Goal: Navigation & Orientation: Find specific page/section

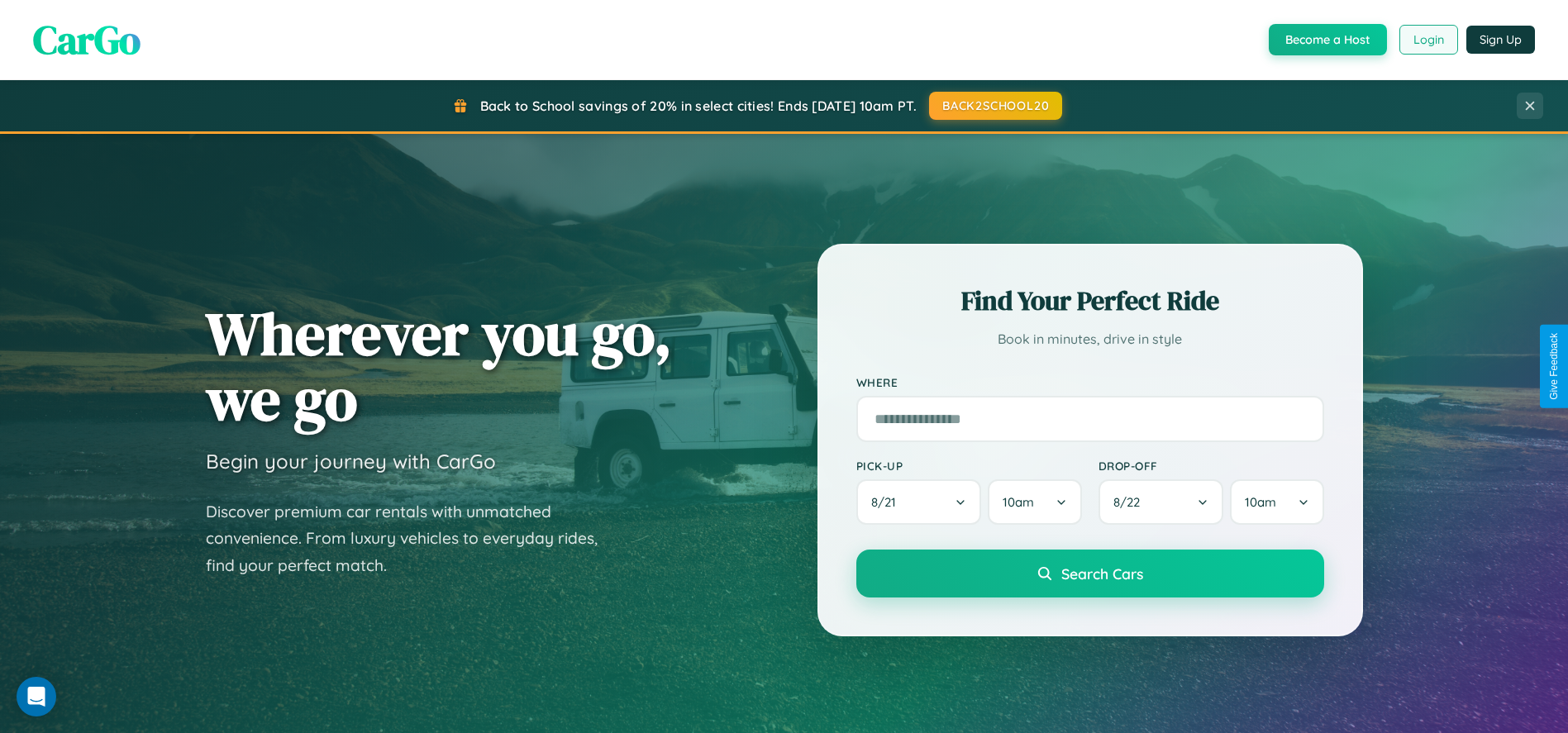
click at [1427, 40] on button "Login" at bounding box center [1429, 39] width 59 height 29
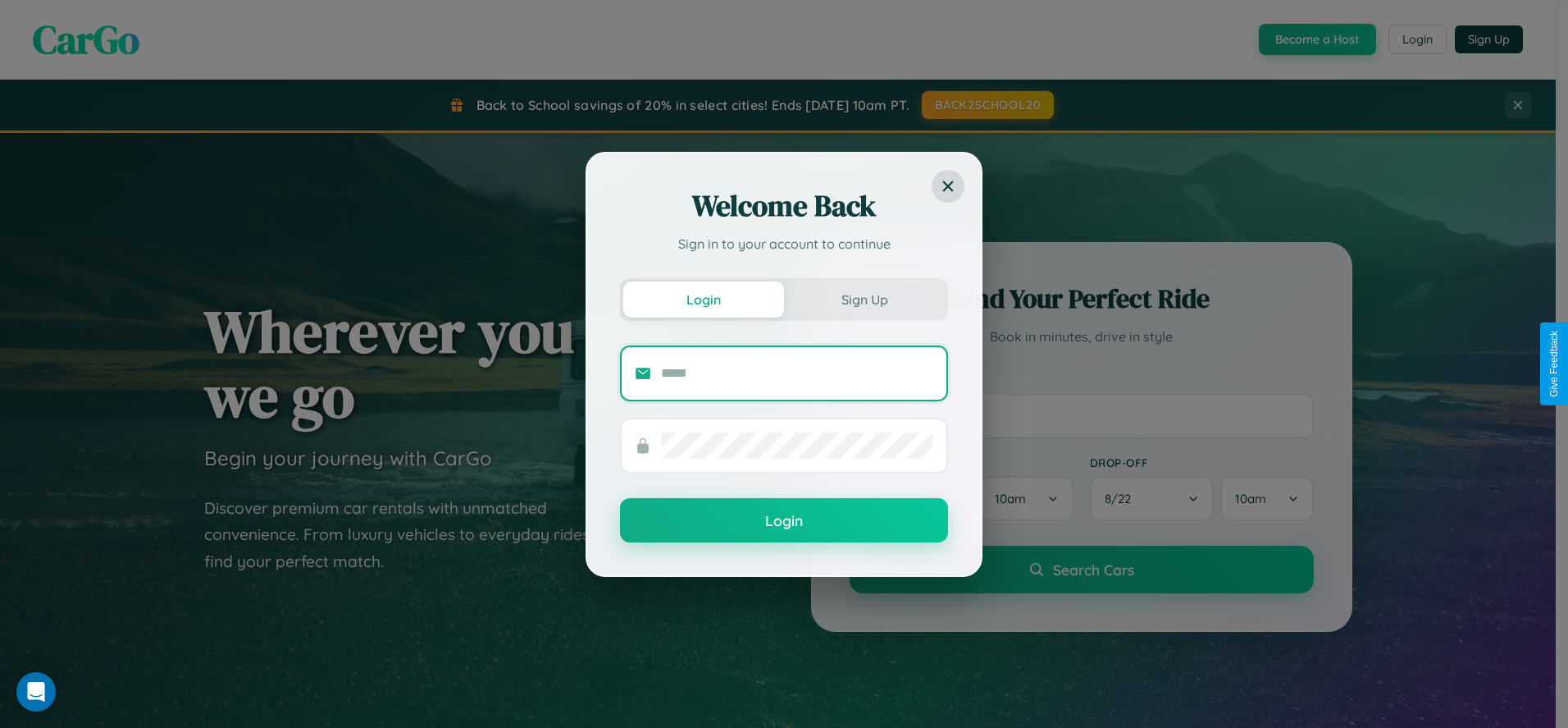
click at [797, 372] on input "text" at bounding box center [797, 373] width 273 height 26
type input "**********"
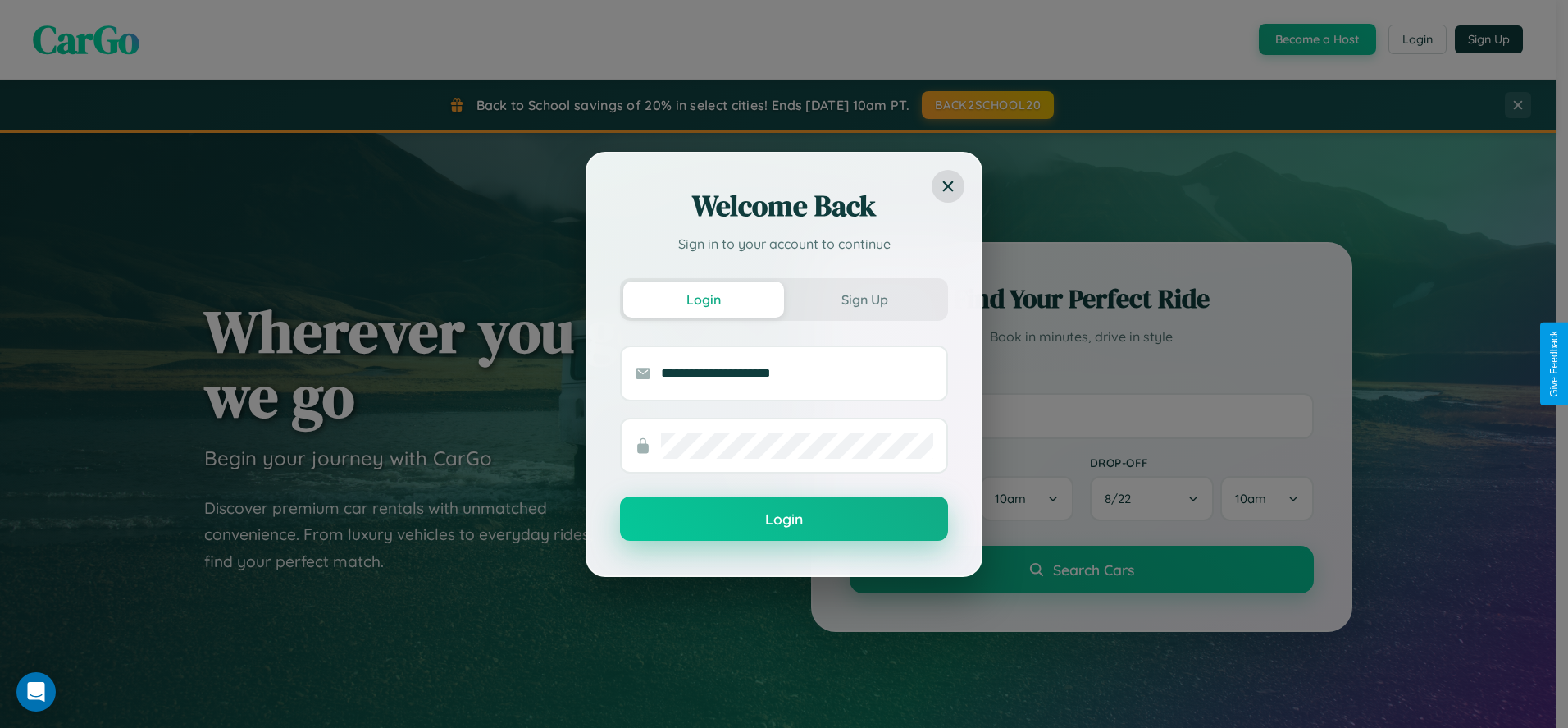
click at [784, 519] on button "Login" at bounding box center [783, 518] width 328 height 44
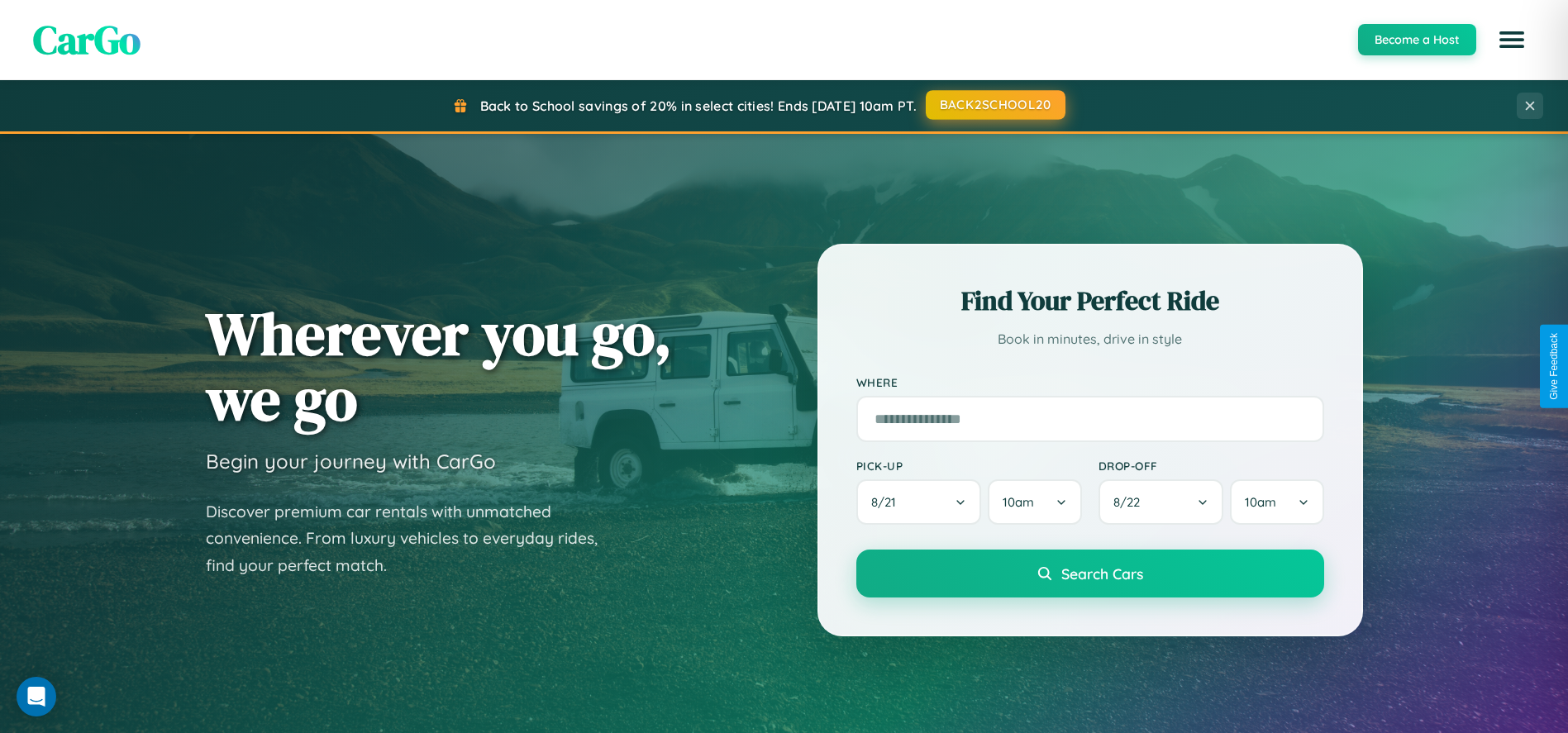
click at [994, 105] on button "BACK2SCHOOL20" at bounding box center [995, 104] width 139 height 29
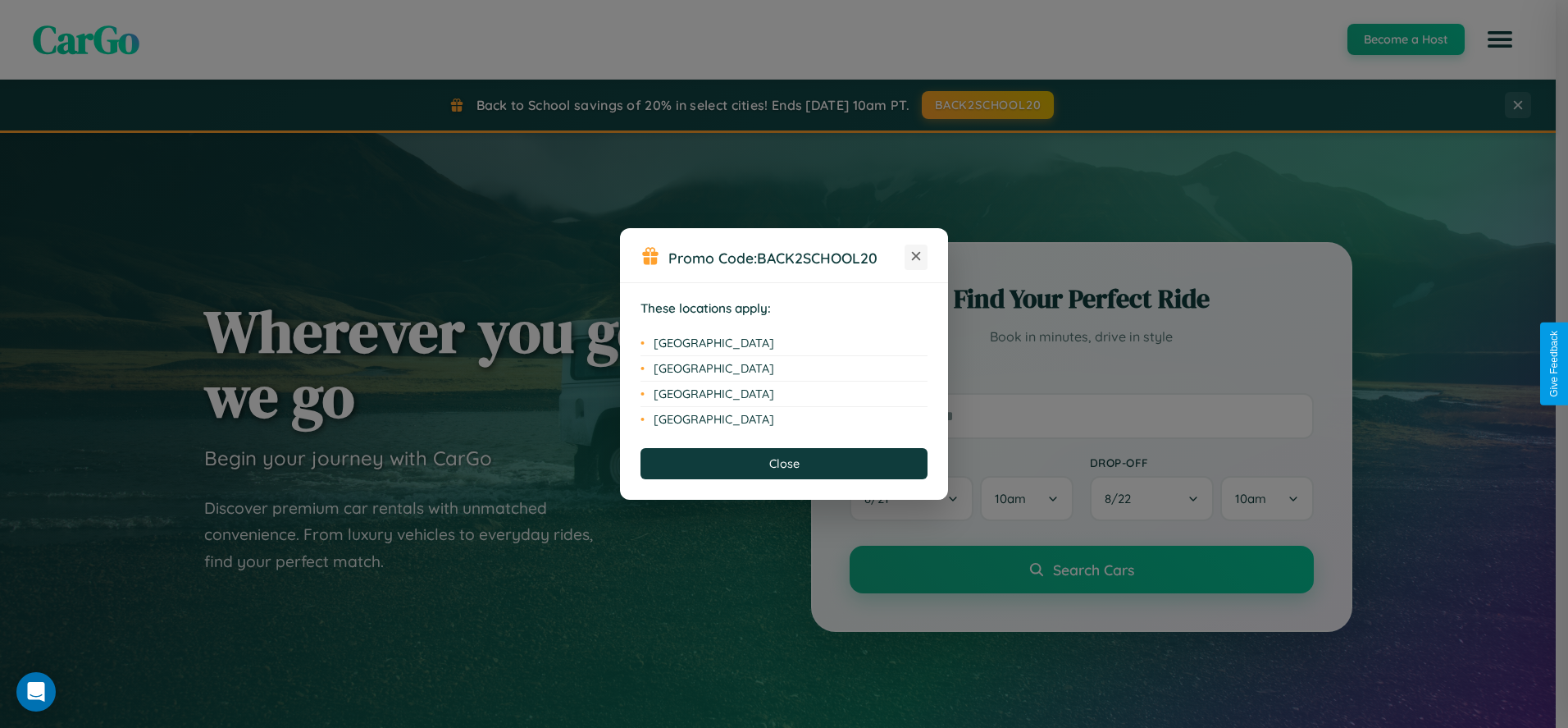
click at [916, 257] on icon at bounding box center [917, 257] width 9 height 9
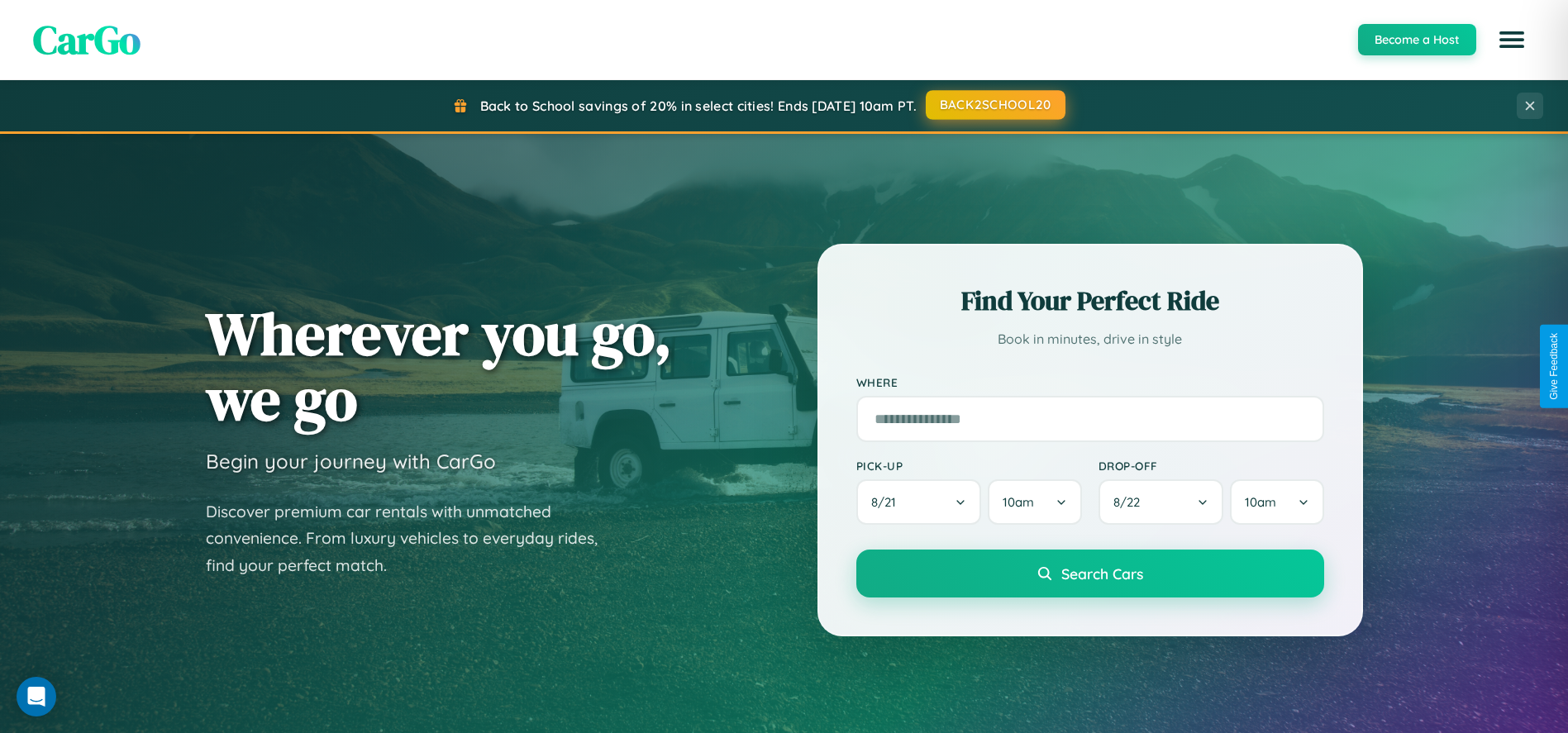
click at [994, 106] on button "BACK2SCHOOL20" at bounding box center [995, 104] width 139 height 29
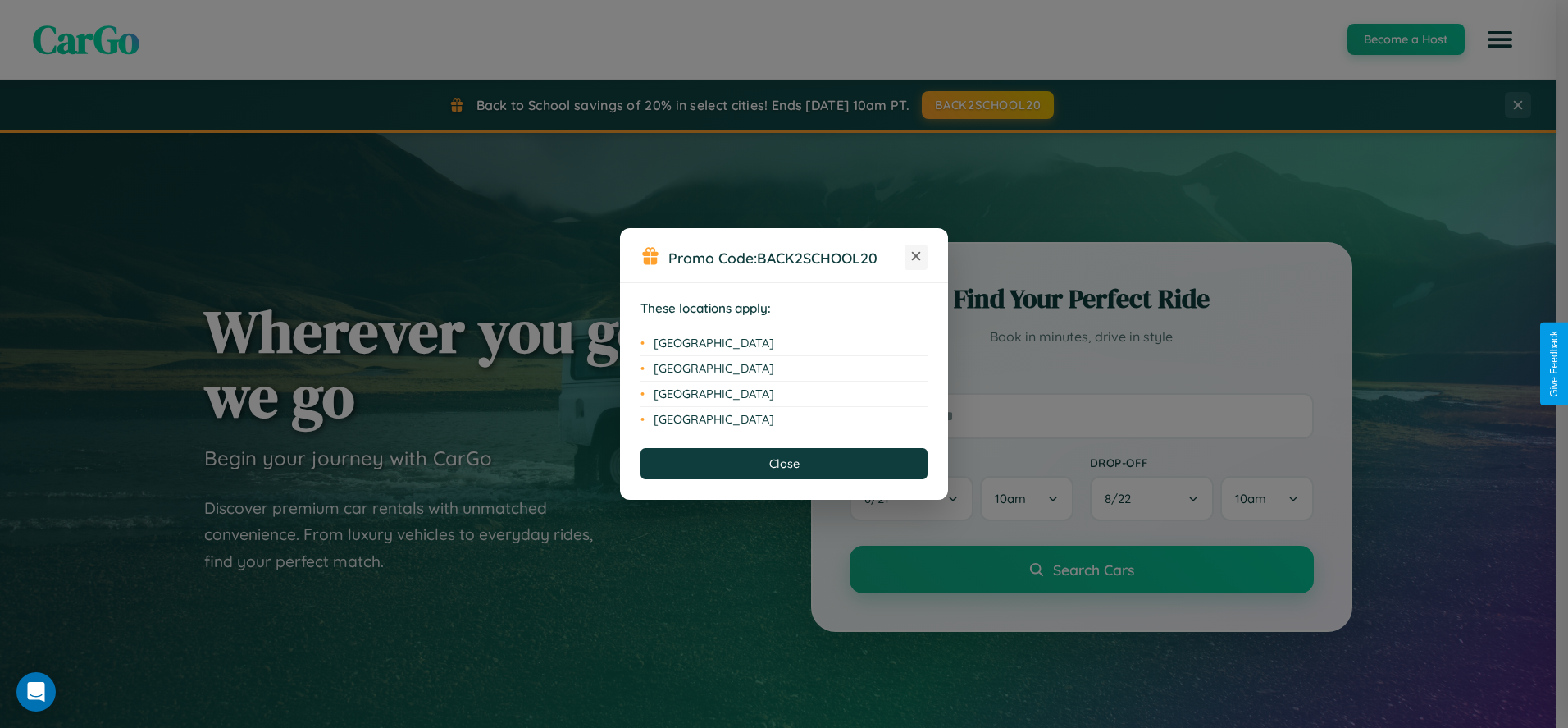
click at [916, 257] on icon at bounding box center [917, 257] width 9 height 9
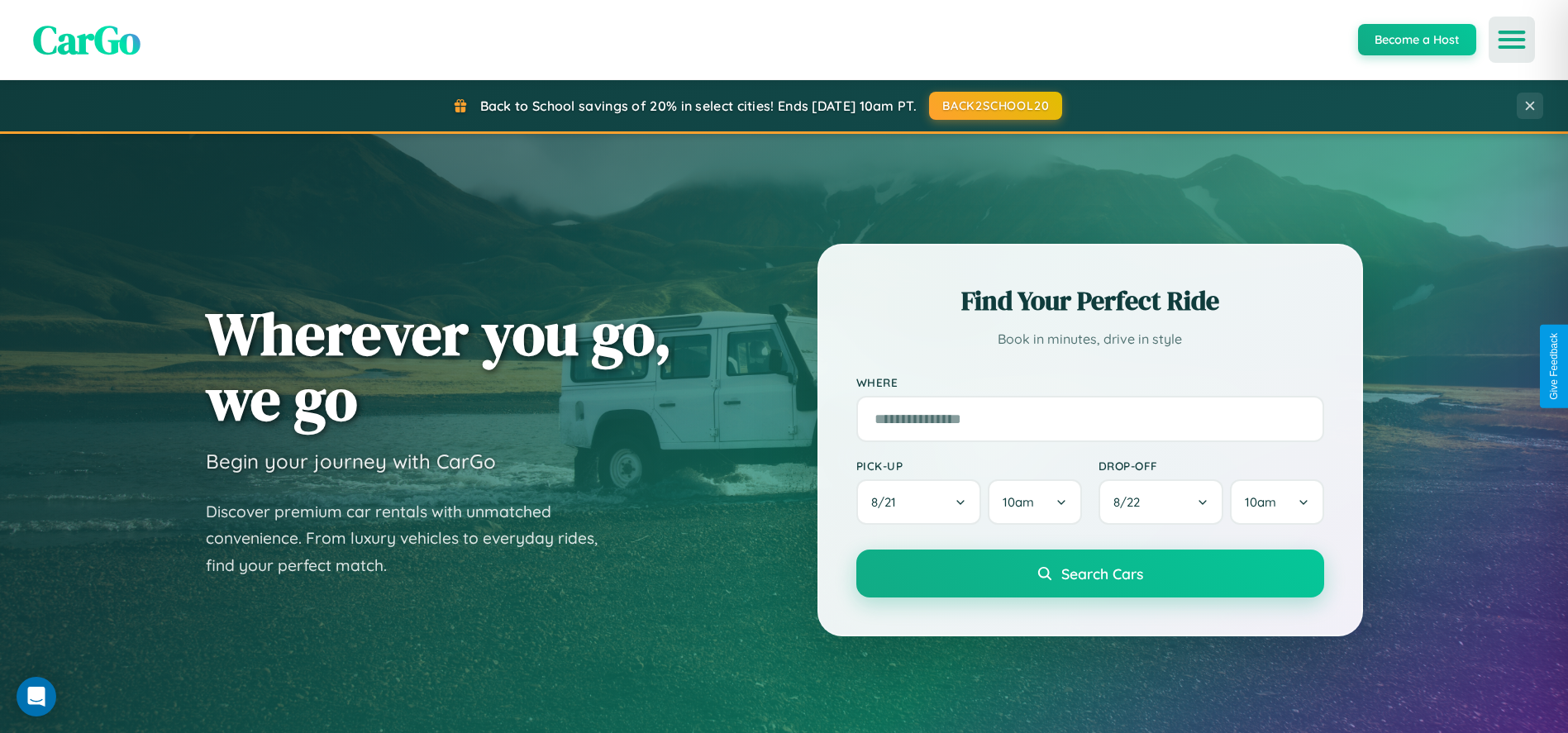
click at [1511, 40] on icon "Open menu" at bounding box center [1511, 40] width 24 height 15
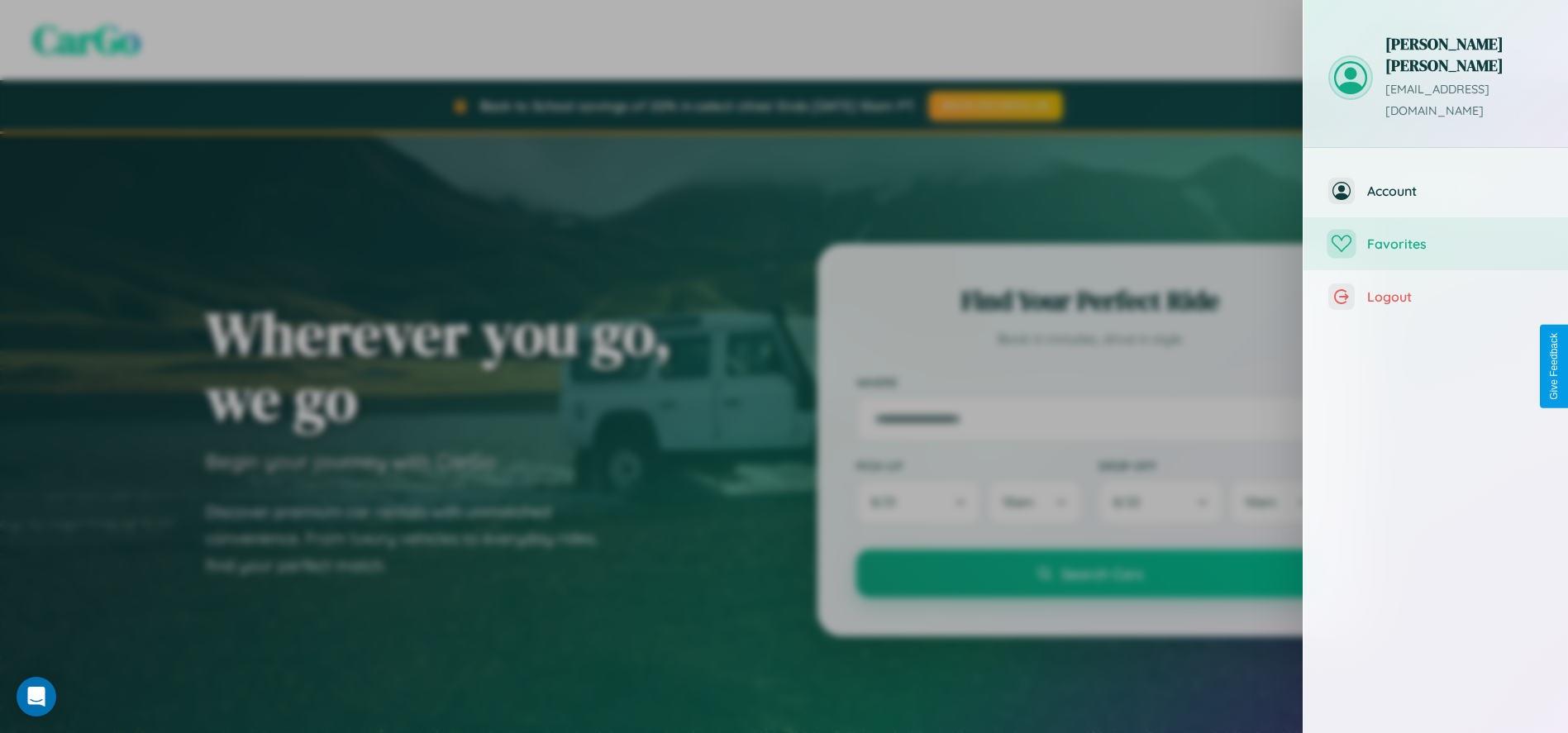
click at [1435, 236] on span "Favorites" at bounding box center [1455, 243] width 176 height 16
